Goal: Navigation & Orientation: Find specific page/section

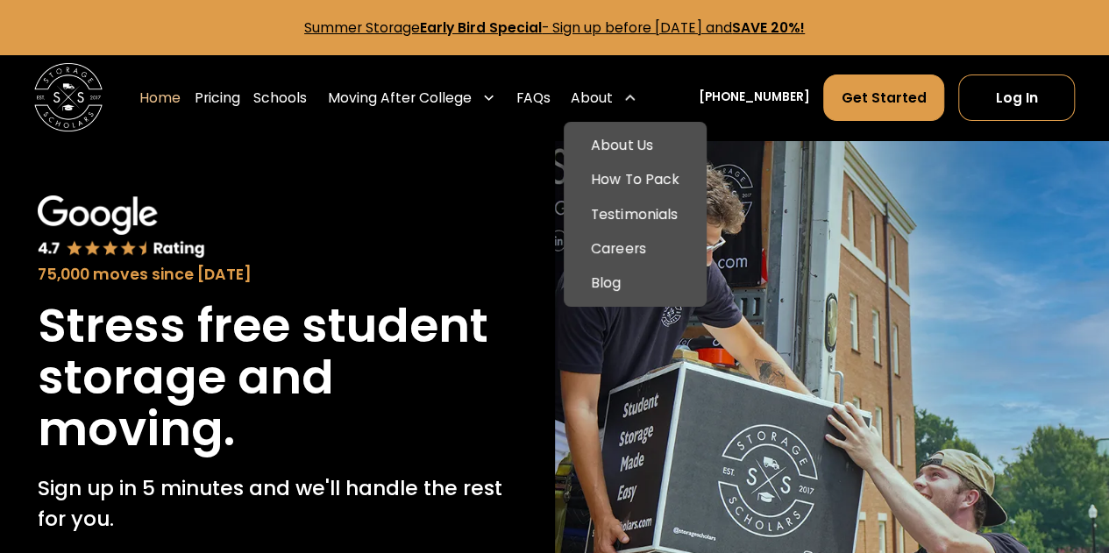
click at [613, 94] on div "About" at bounding box center [592, 98] width 42 height 20
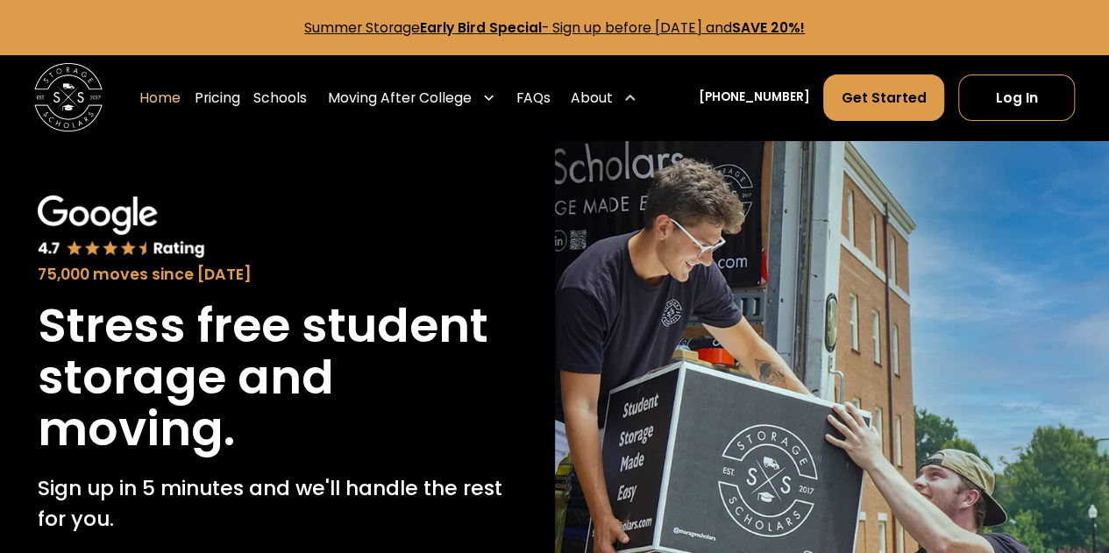
click at [613, 94] on div "About" at bounding box center [592, 98] width 42 height 20
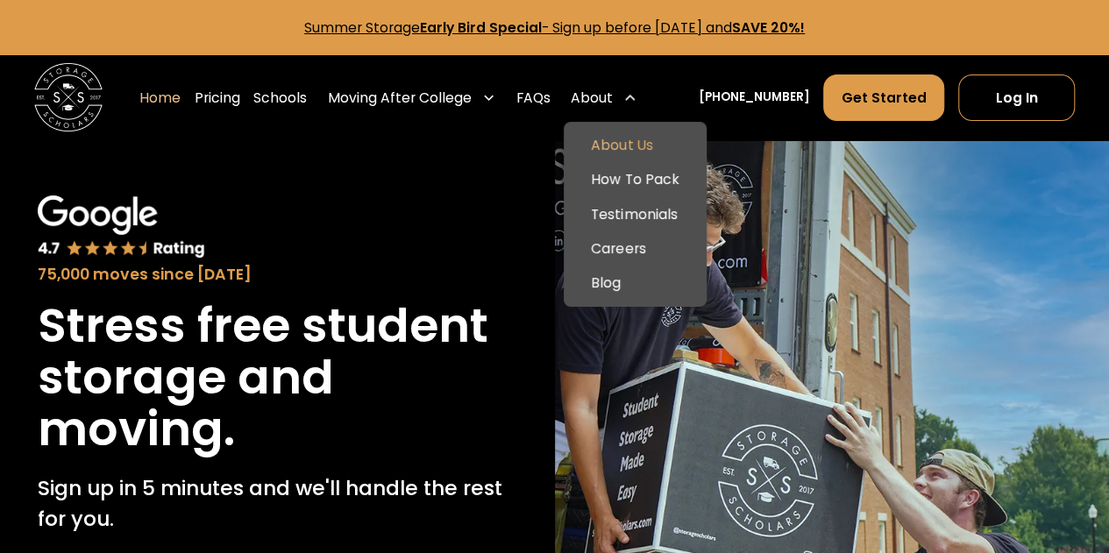
click at [642, 137] on link "About Us" at bounding box center [635, 146] width 129 height 34
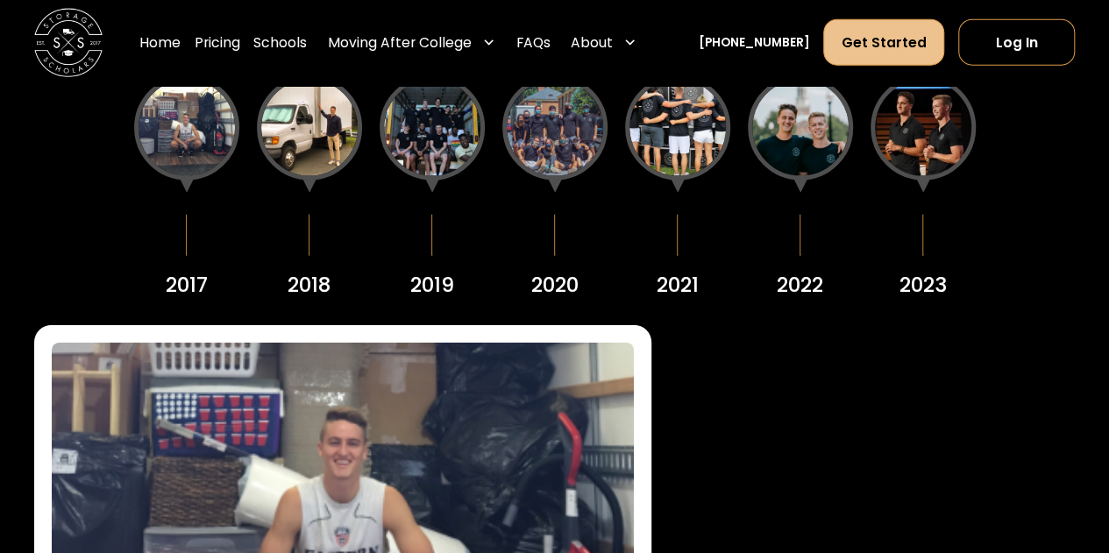
scroll to position [2031, 0]
